Goal: Information Seeking & Learning: Find specific fact

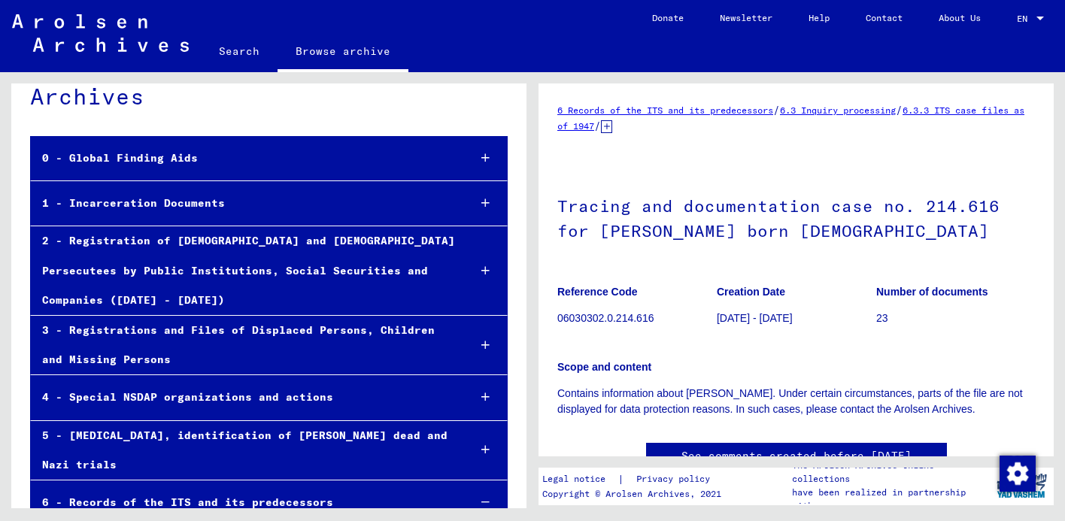
scroll to position [61, 0]
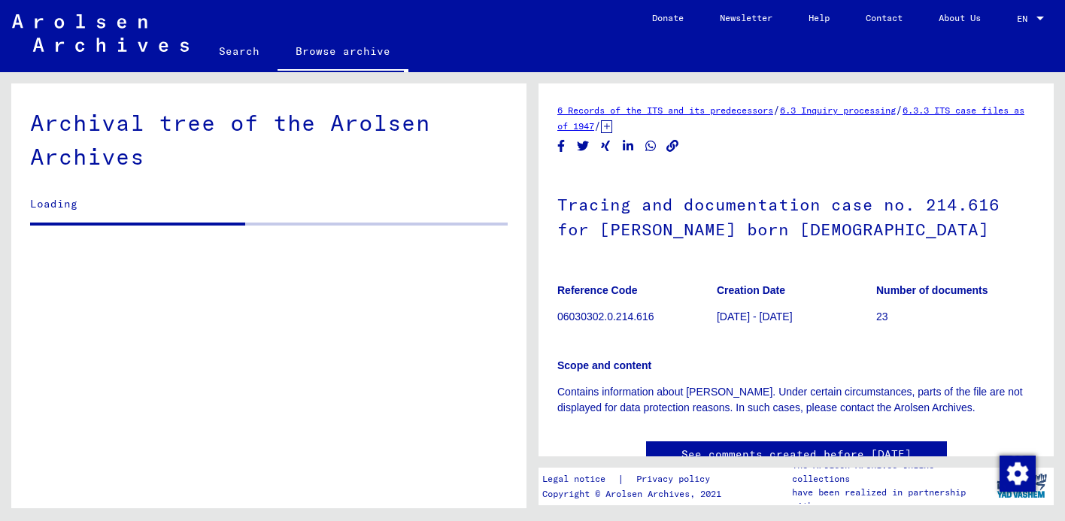
click at [574, 322] on p "06030302.0.214.616" at bounding box center [636, 317] width 159 height 16
drag, startPoint x: 555, startPoint y: 317, endPoint x: 623, endPoint y: 314, distance: 67.7
click at [623, 314] on yv-its-full-details "6 Records of the ITS and its predecessors / 6.3 Inquiry processing / 6.3.3 ITS …" at bounding box center [795, 300] width 515 height 396
click at [656, 320] on p "06030302.0.214.616" at bounding box center [636, 317] width 159 height 16
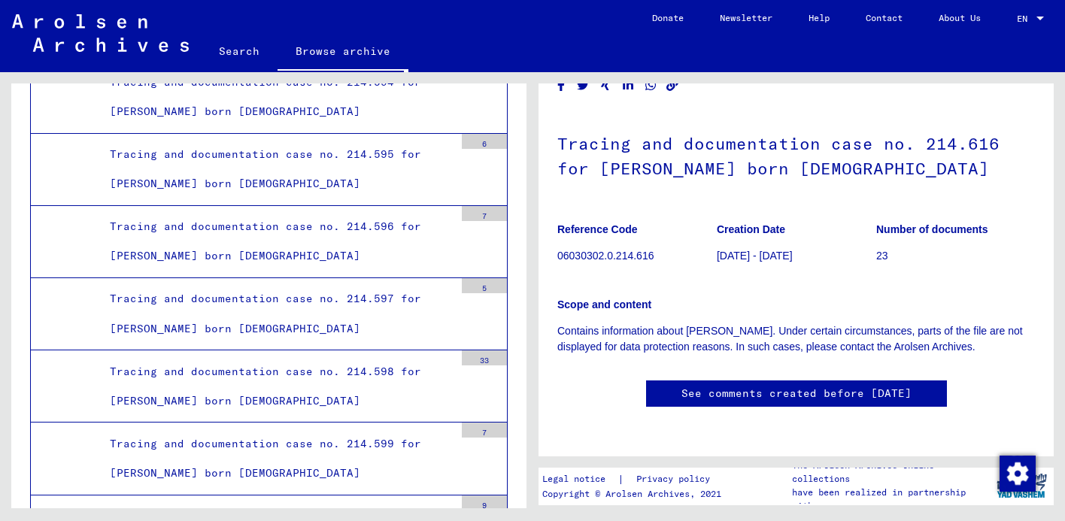
scroll to position [187, 0]
click at [634, 323] on p "Contains information about [PERSON_NAME]. Under certain circumstances, parts of…" at bounding box center [796, 339] width 478 height 32
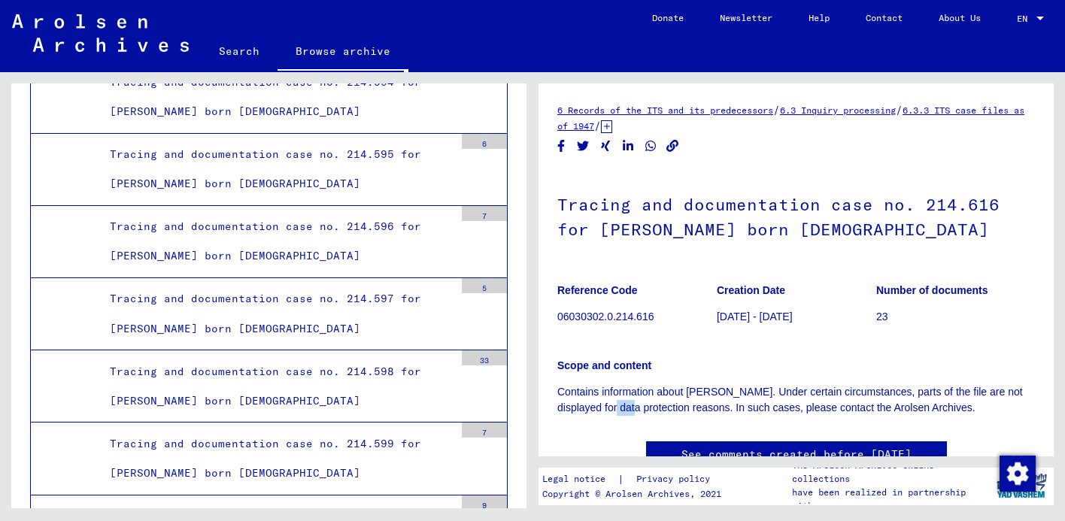
scroll to position [0, 0]
click at [729, 221] on h1 "Tracing and documentation case no. 214.616 for [PERSON_NAME] born [DEMOGRAPHIC_…" at bounding box center [796, 215] width 478 height 91
click at [729, 220] on h1 "Tracing and documentation case no. 214.616 for [PERSON_NAME] born [DEMOGRAPHIC_…" at bounding box center [796, 215] width 478 height 91
click at [642, 203] on h1 "Tracing and documentation case no. 214.616 for [PERSON_NAME] born [DEMOGRAPHIC_…" at bounding box center [796, 215] width 478 height 91
